Goal: Task Accomplishment & Management: Manage account settings

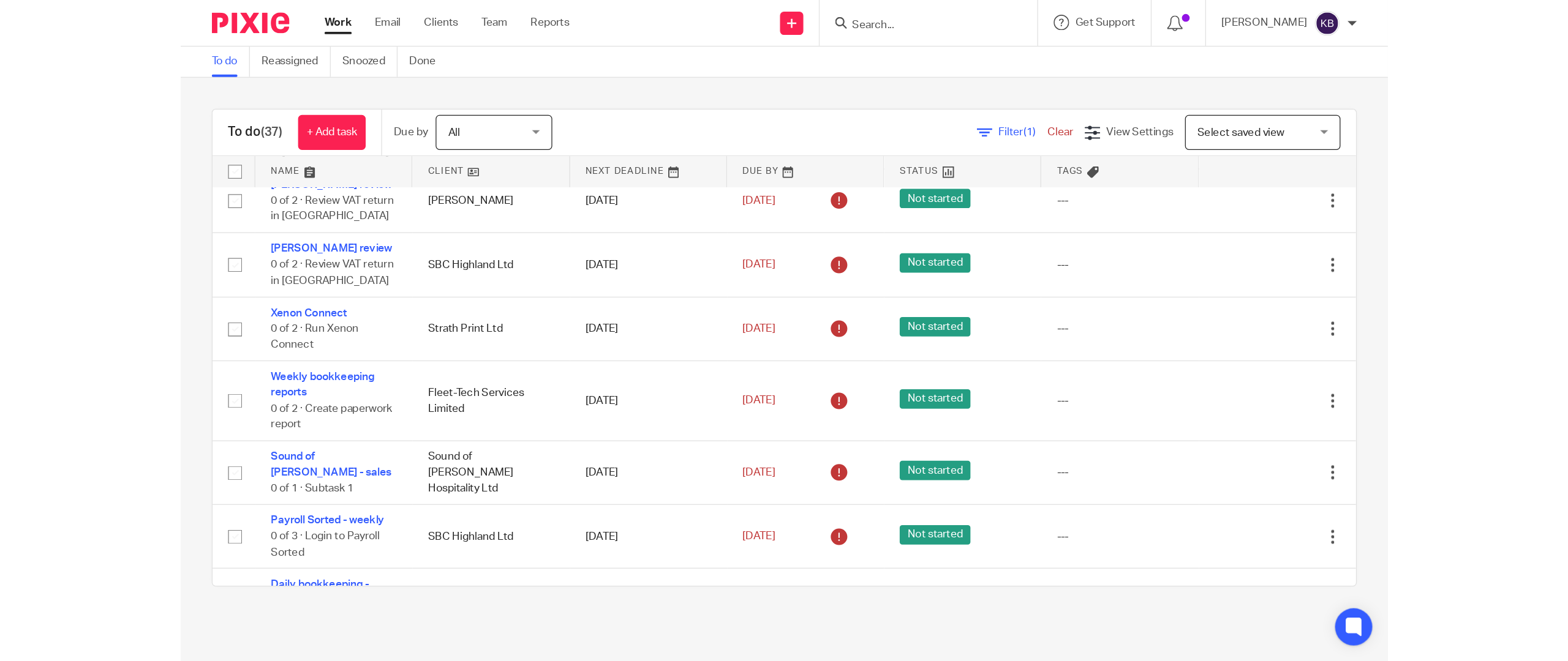
scroll to position [426, 0]
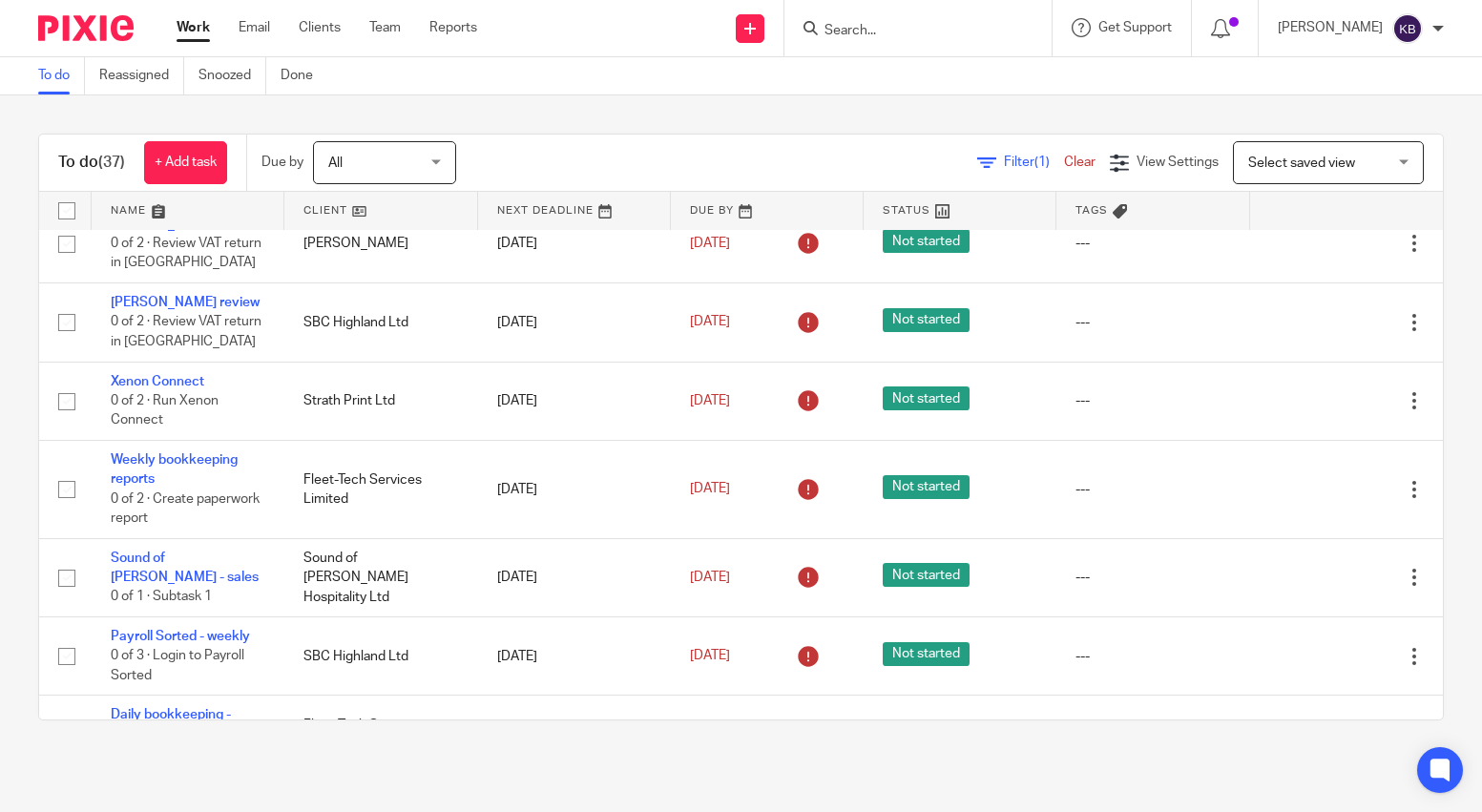
click at [412, 215] on link at bounding box center [381, 211] width 193 height 38
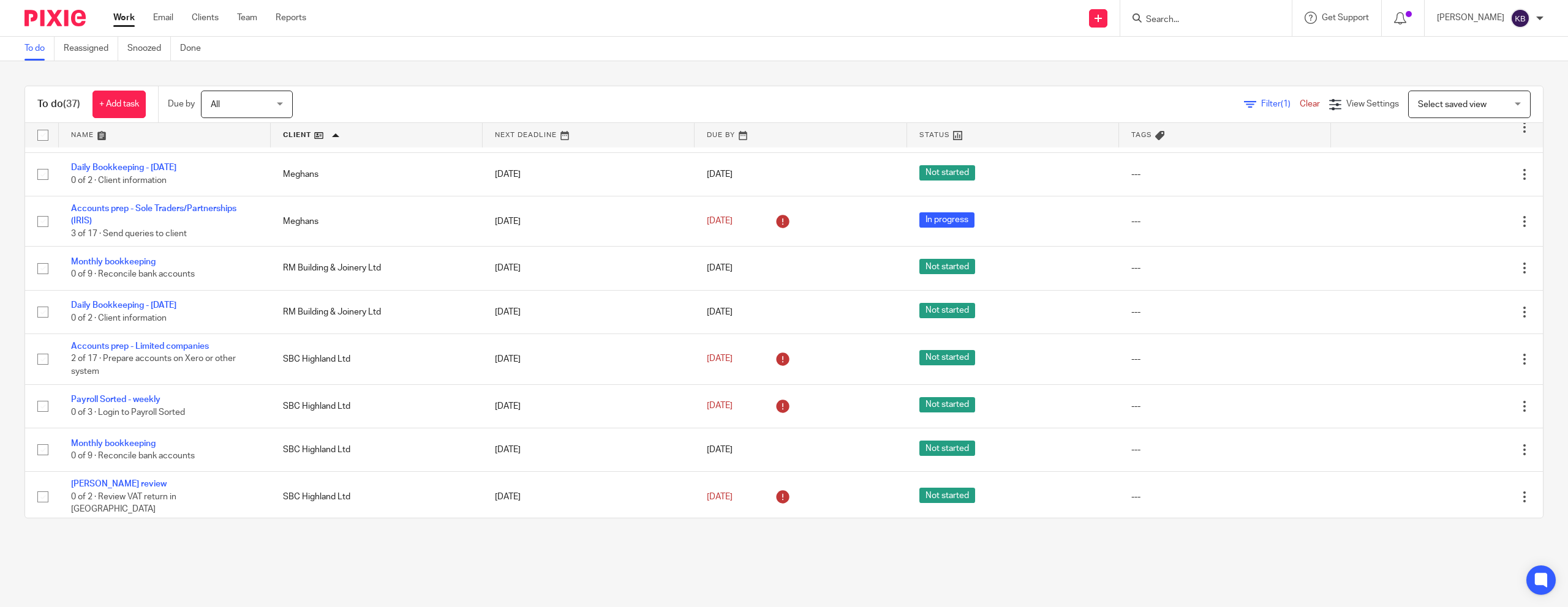
scroll to position [847, 0]
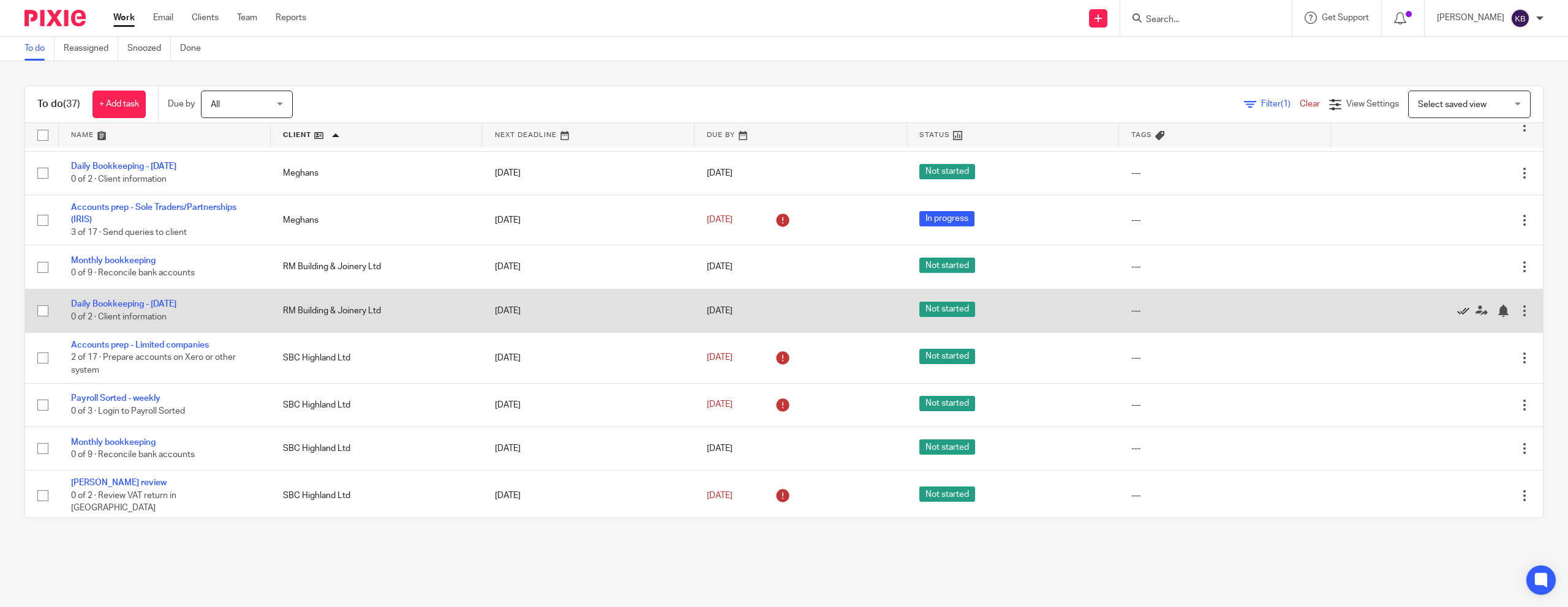
click at [1457, 305] on icon at bounding box center [1463, 310] width 12 height 12
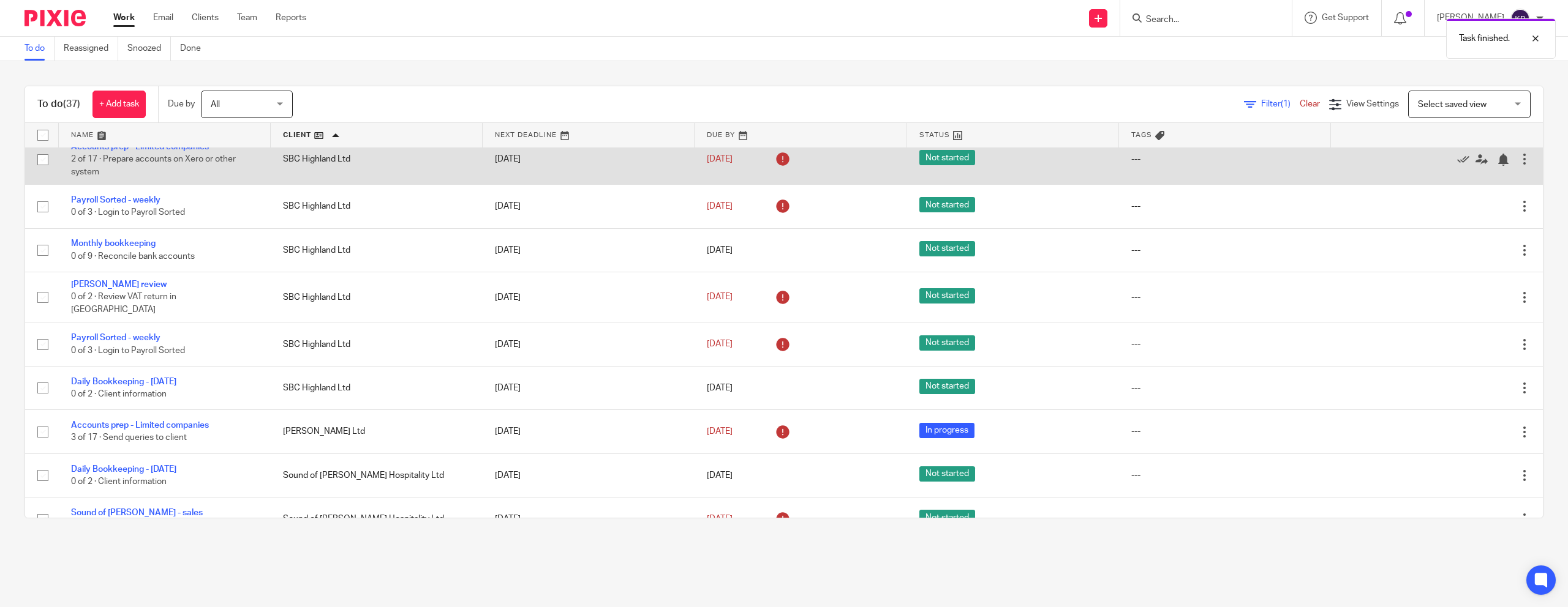
scroll to position [1003, 0]
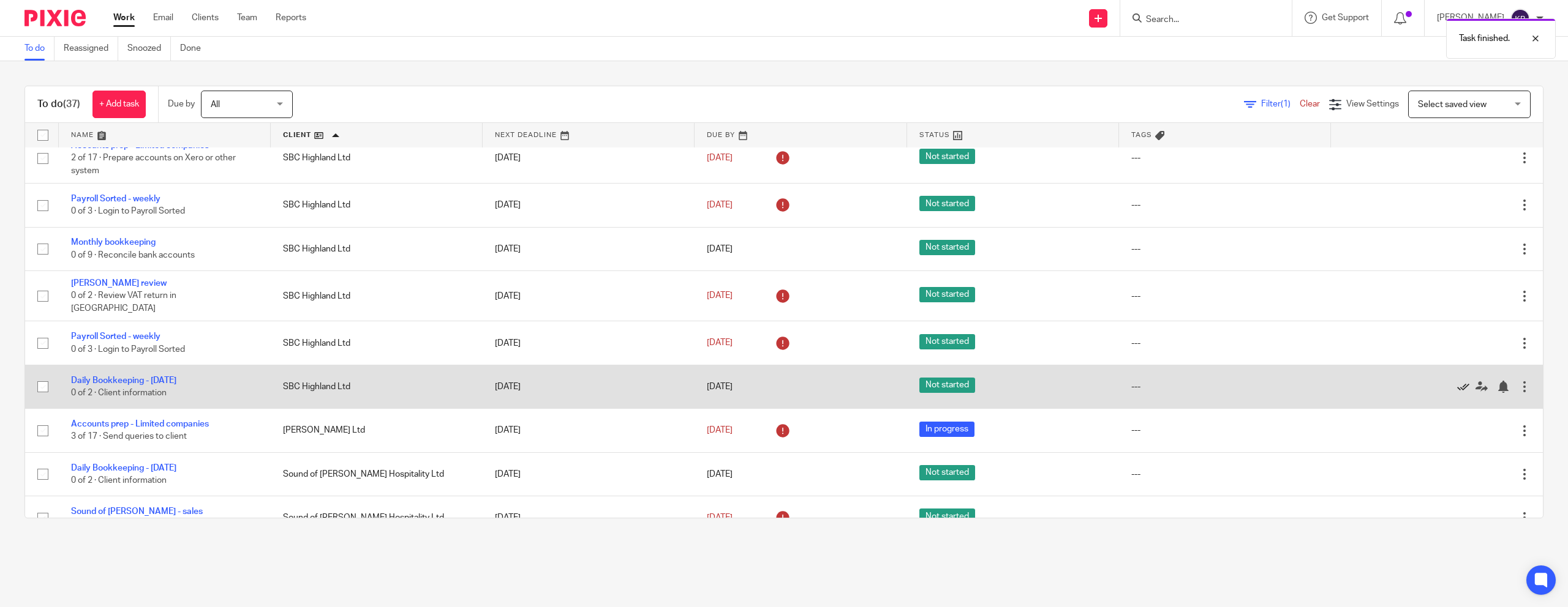
click at [1459, 381] on icon at bounding box center [1463, 386] width 12 height 12
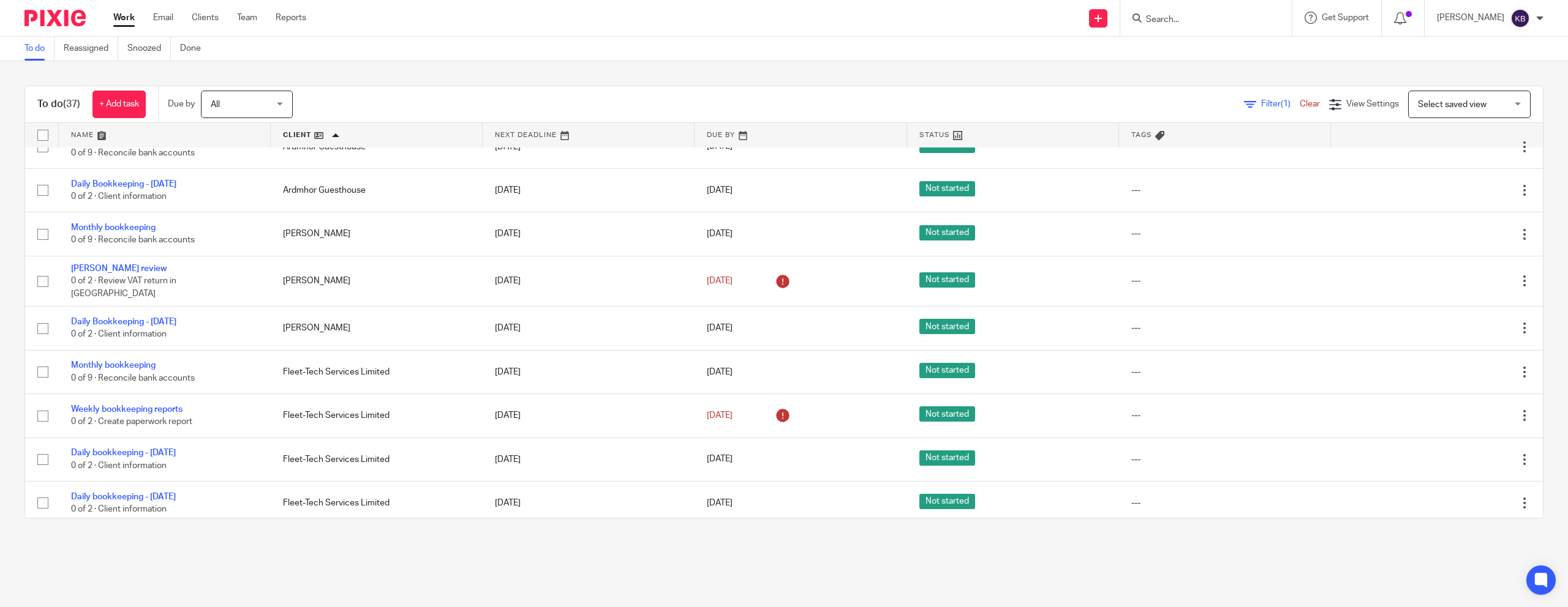
scroll to position [0, 0]
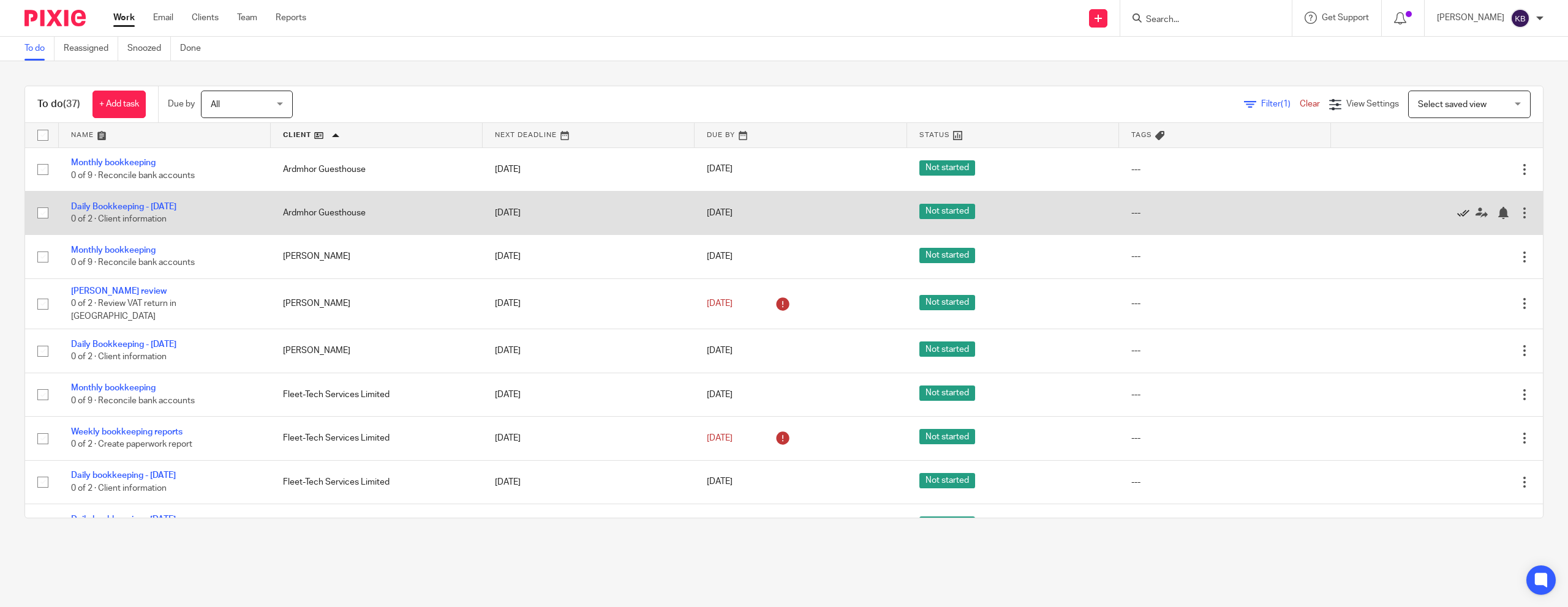
click at [1461, 218] on icon at bounding box center [1463, 212] width 12 height 12
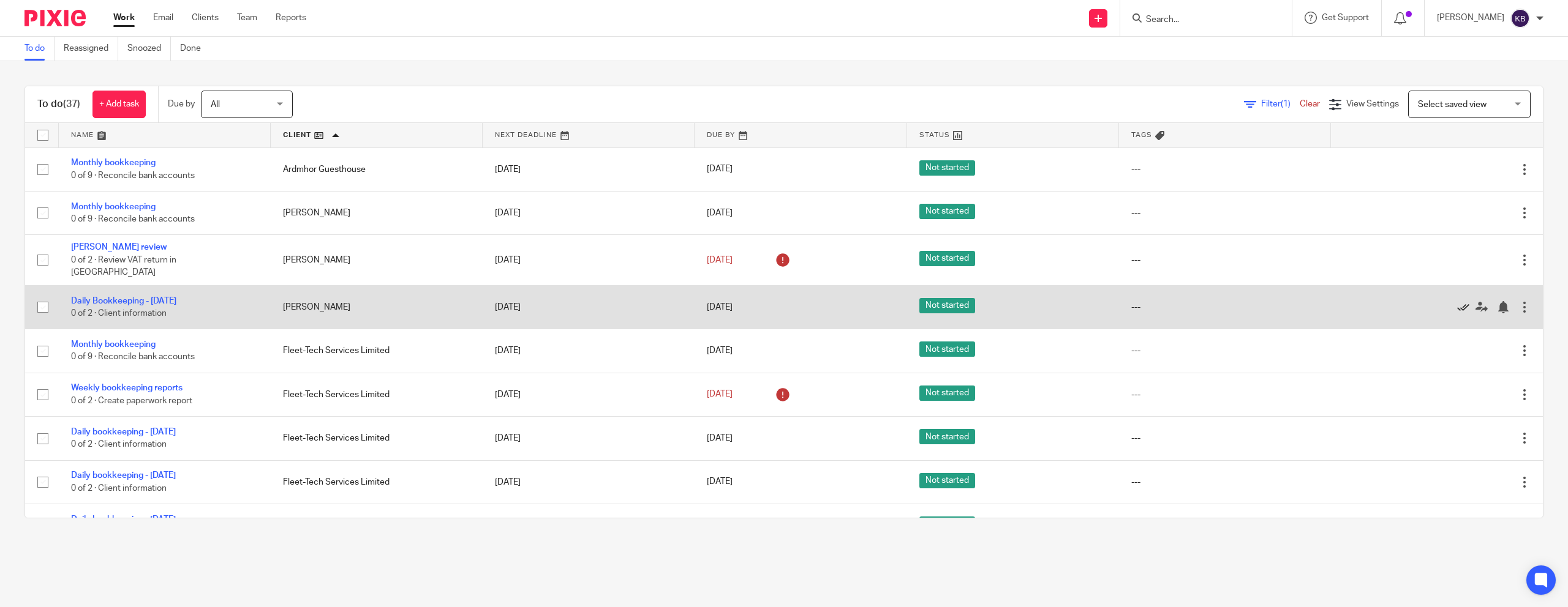
click at [1462, 301] on icon at bounding box center [1463, 307] width 12 height 12
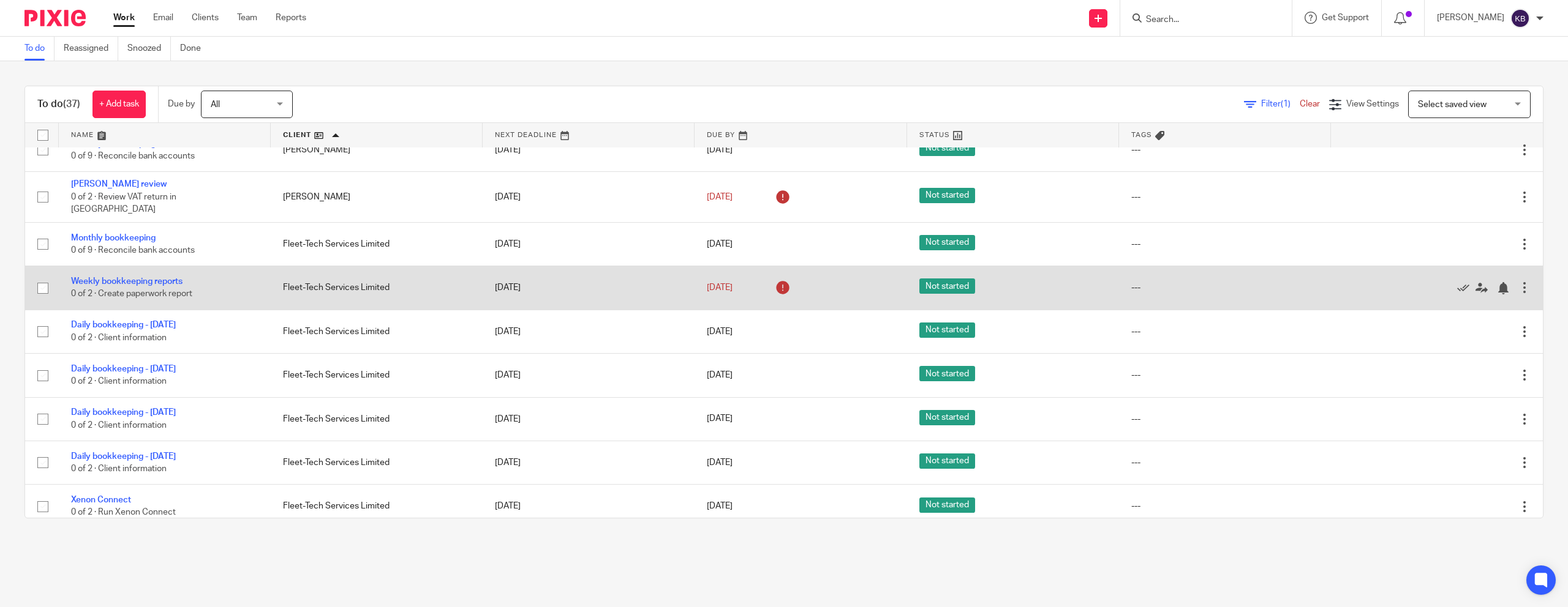
scroll to position [66, 0]
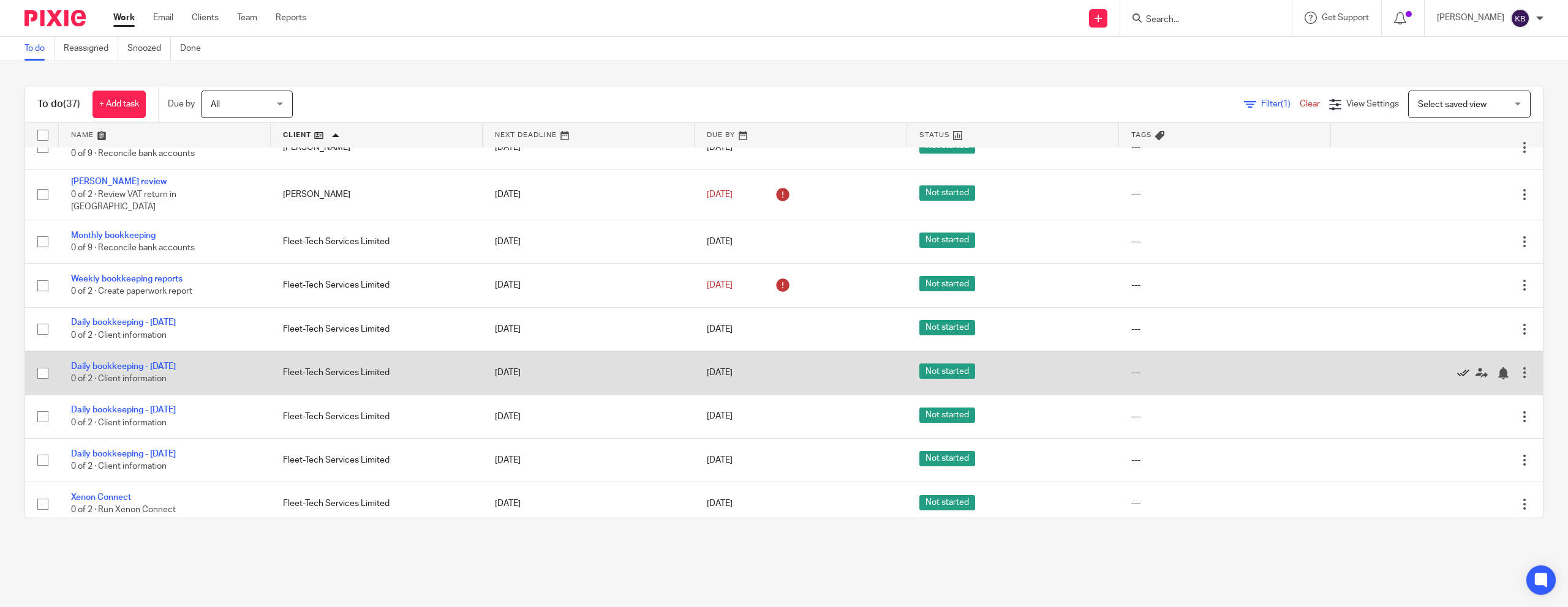
click at [1460, 371] on icon at bounding box center [1463, 373] width 12 height 12
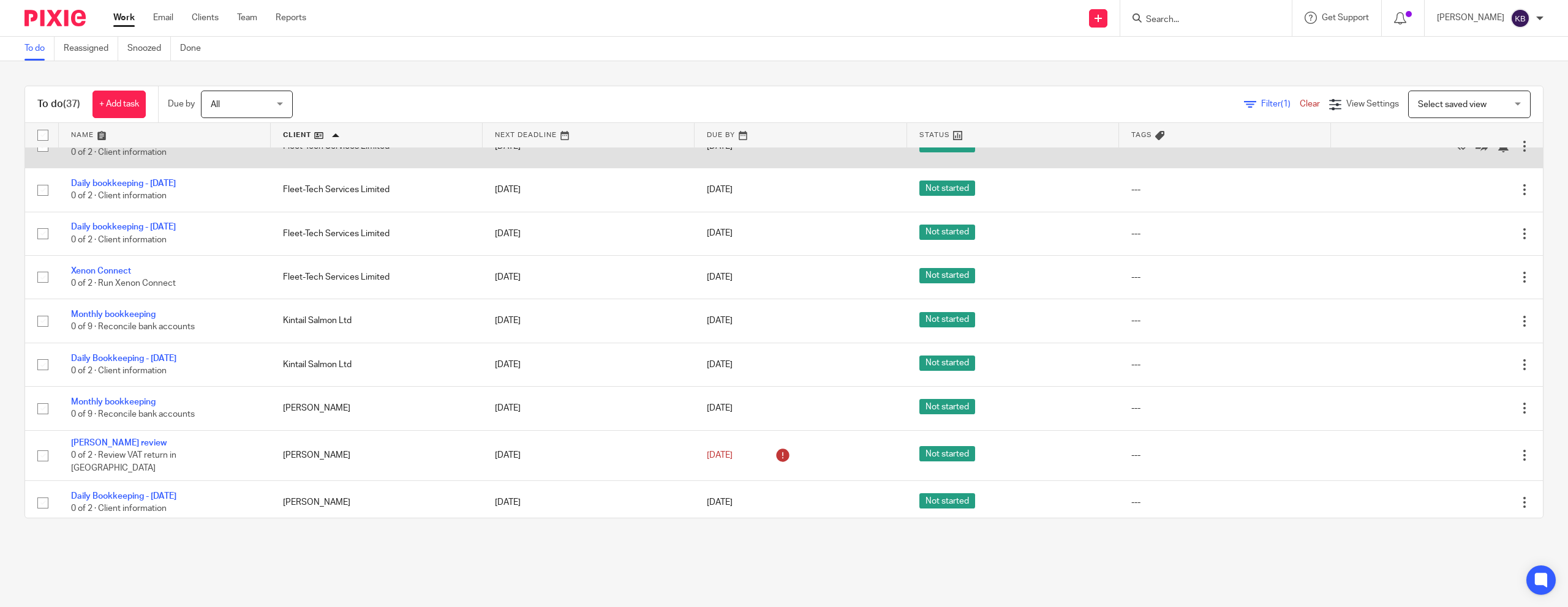
scroll to position [329, 0]
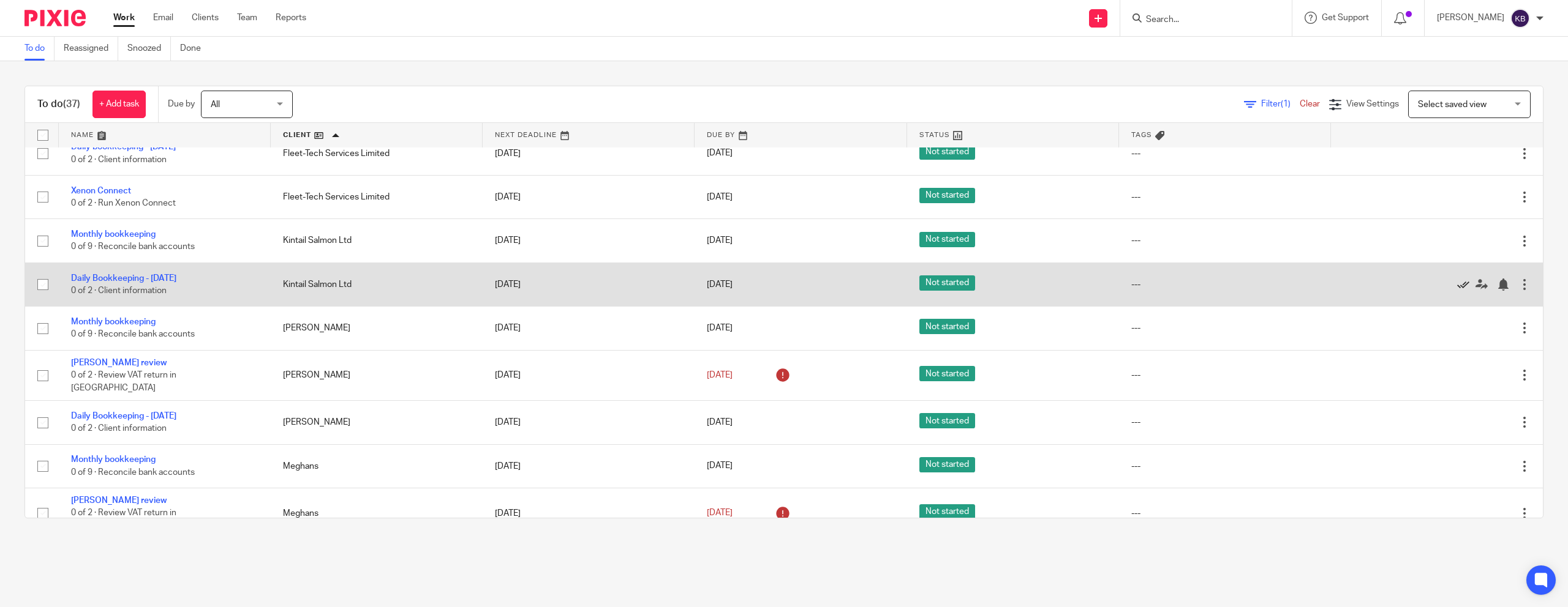
click at [1465, 286] on icon at bounding box center [1463, 284] width 12 height 12
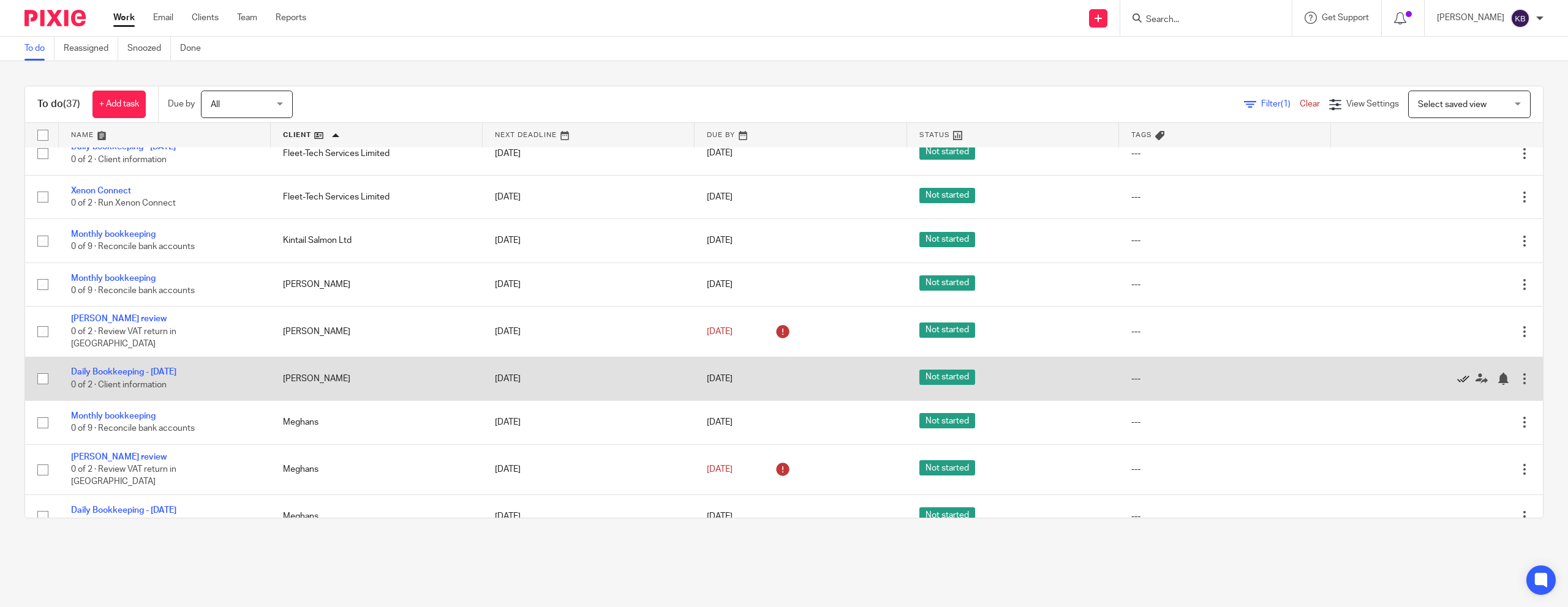
click at [1464, 374] on icon at bounding box center [1463, 379] width 12 height 12
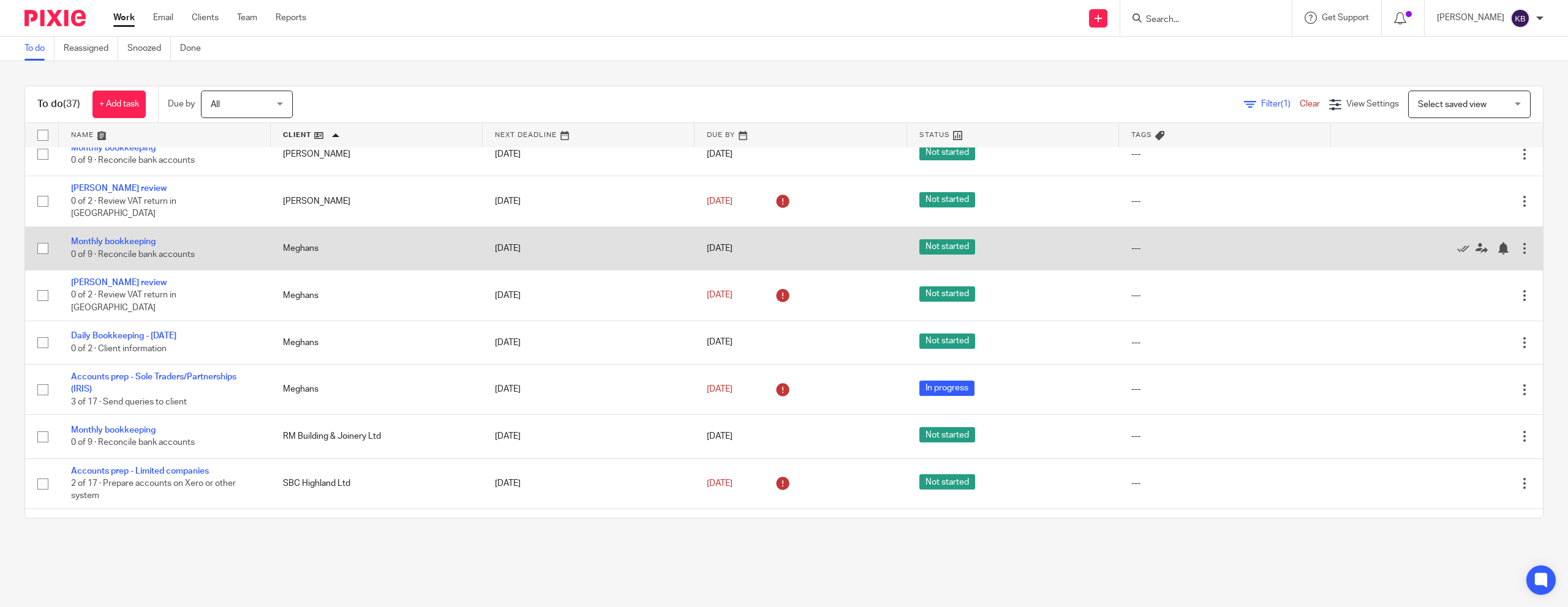
scroll to position [460, 0]
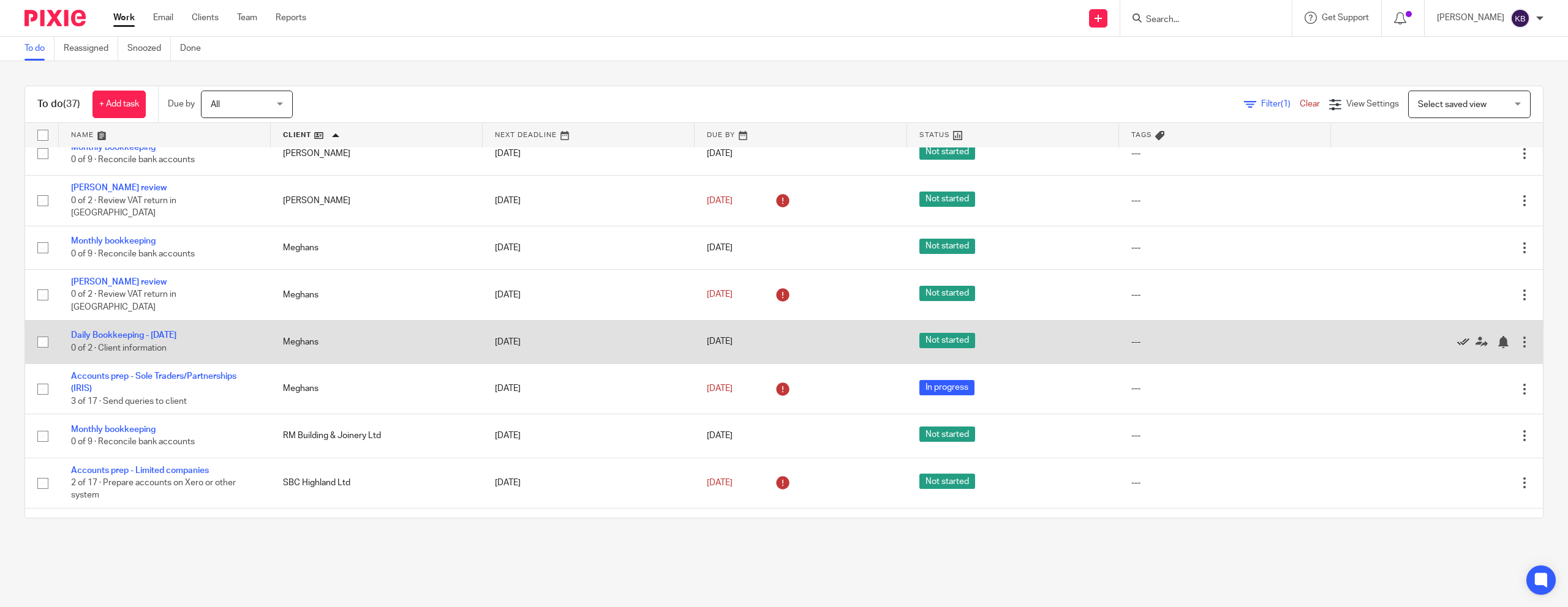
click at [1457, 336] on icon at bounding box center [1463, 341] width 12 height 12
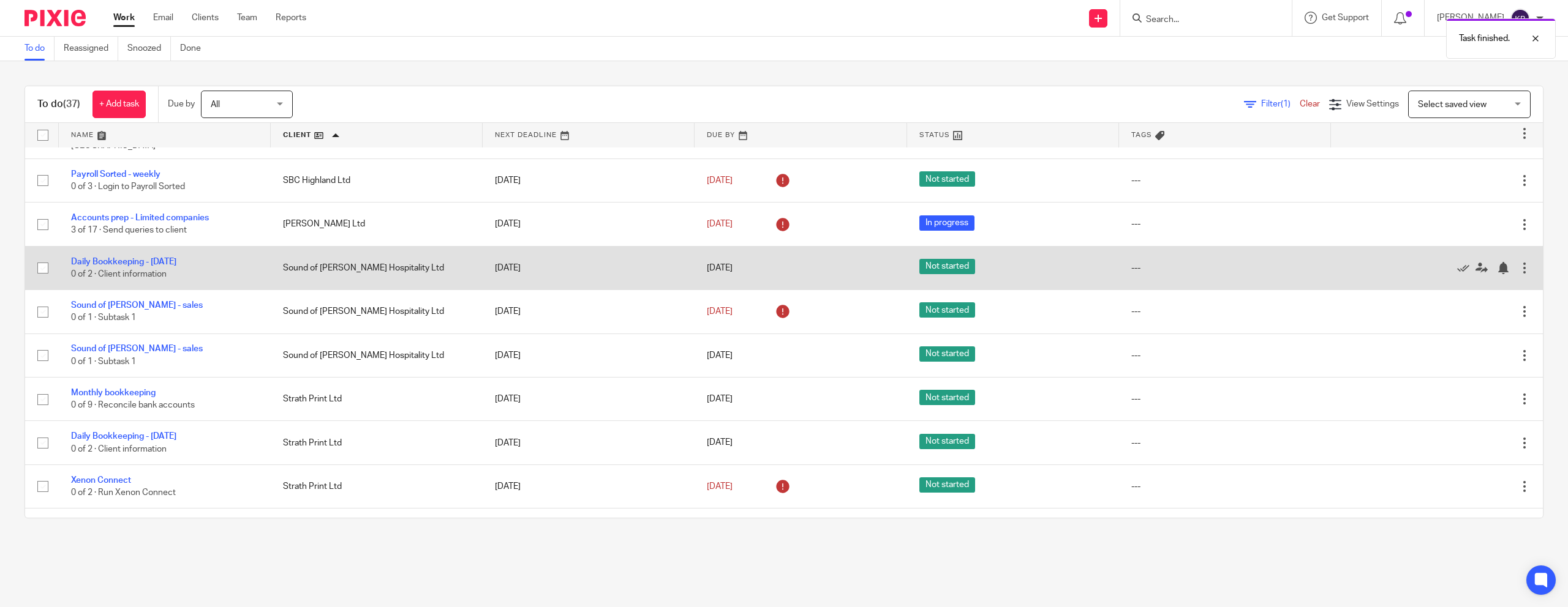
scroll to position [900, 0]
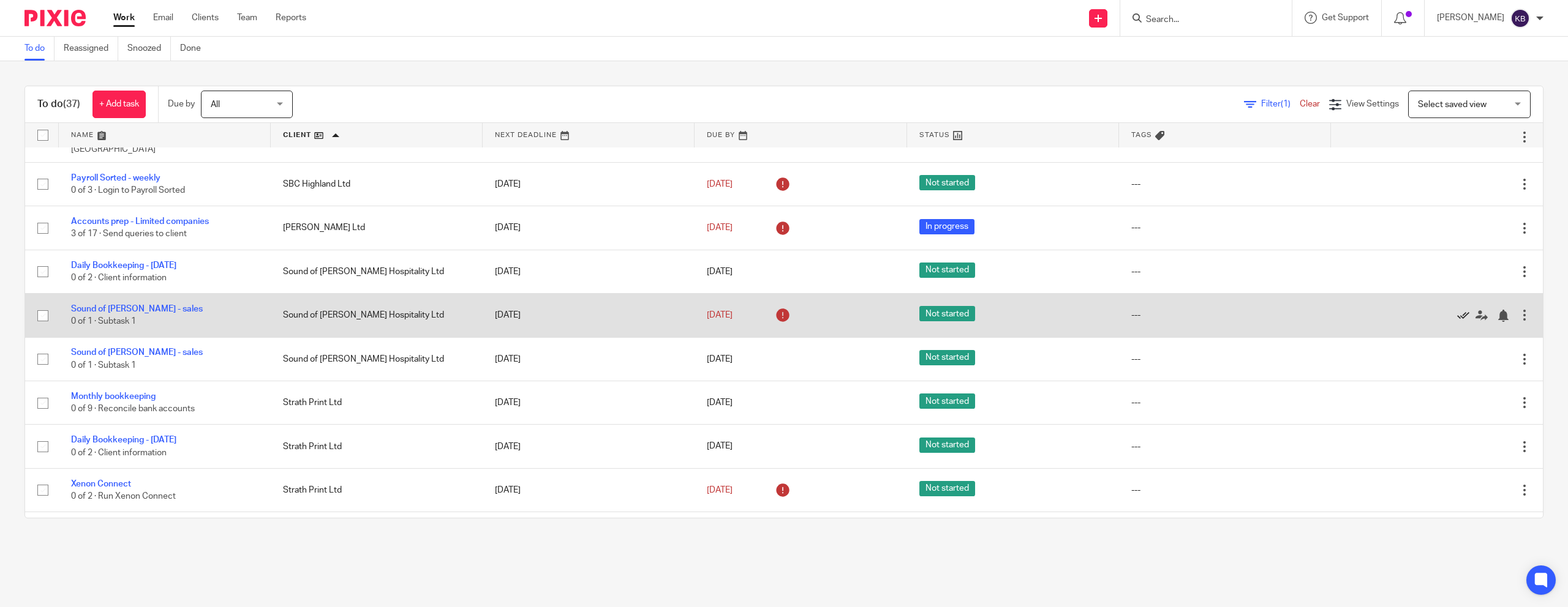
click at [1462, 310] on icon at bounding box center [1463, 316] width 12 height 12
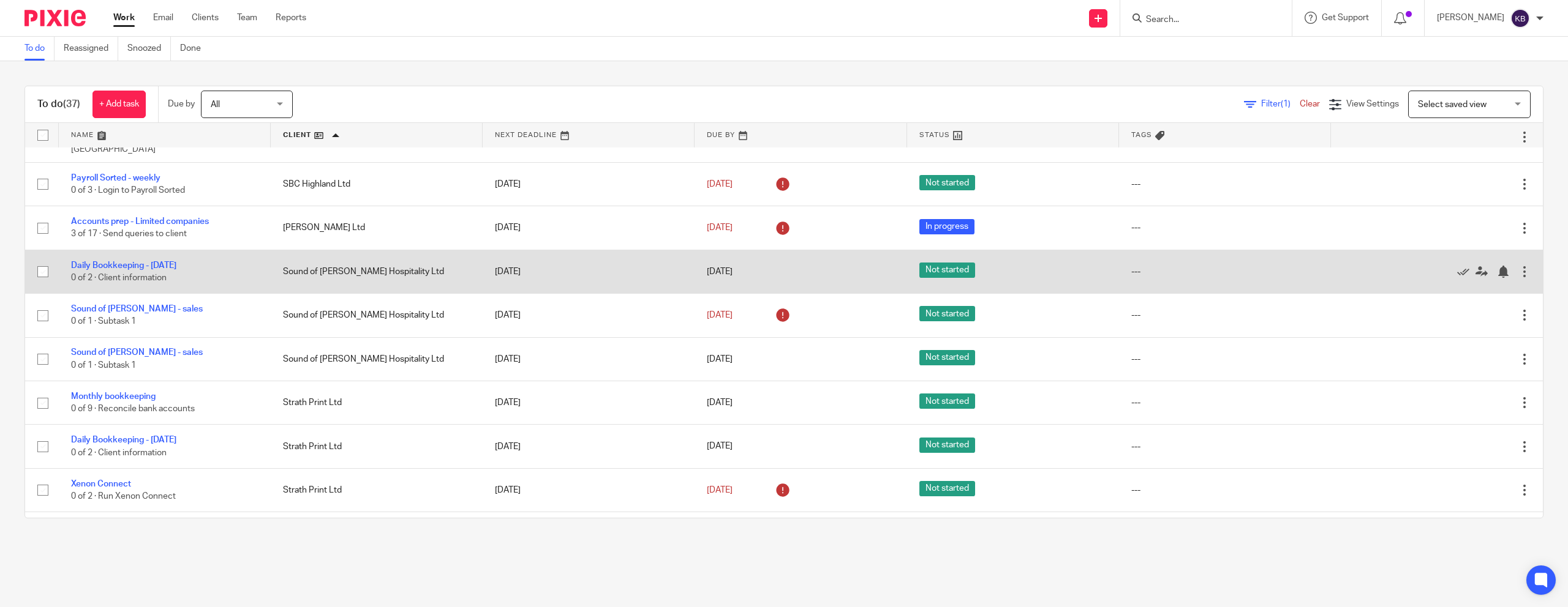
scroll to position [885, 0]
